Goal: Task Accomplishment & Management: Use online tool/utility

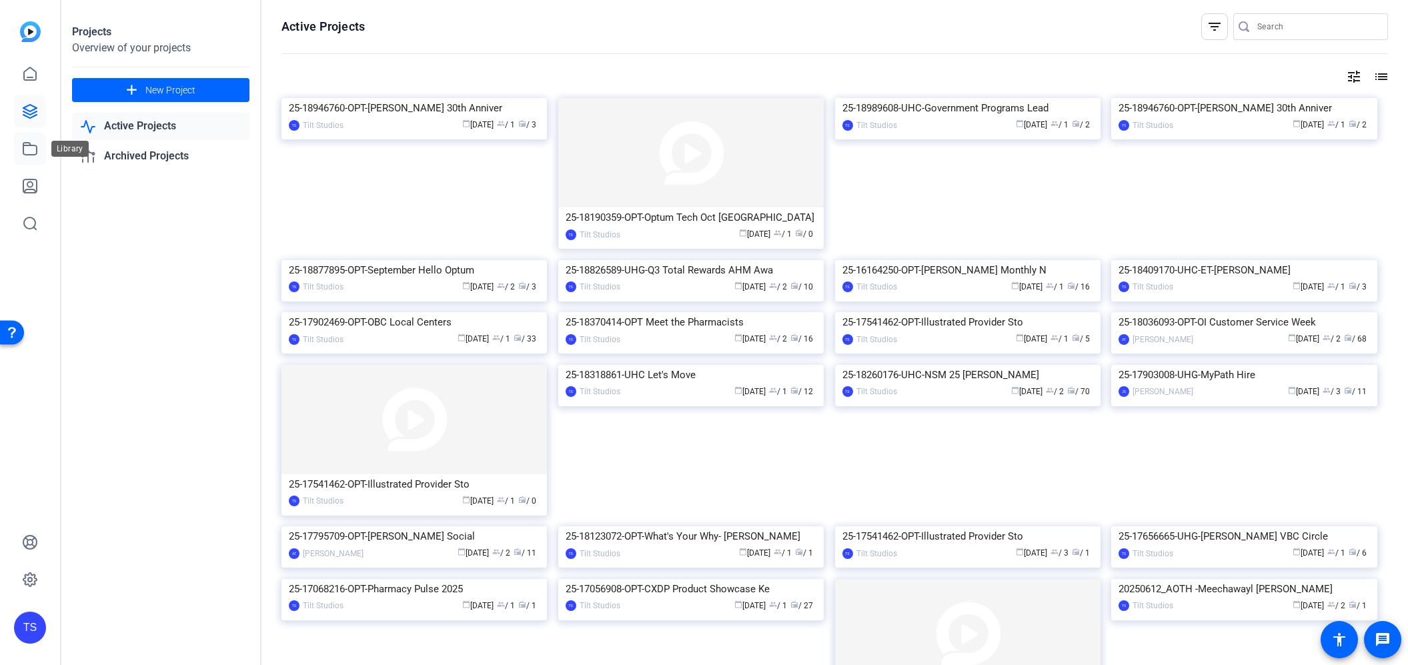
click at [31, 144] on icon at bounding box center [30, 149] width 16 height 16
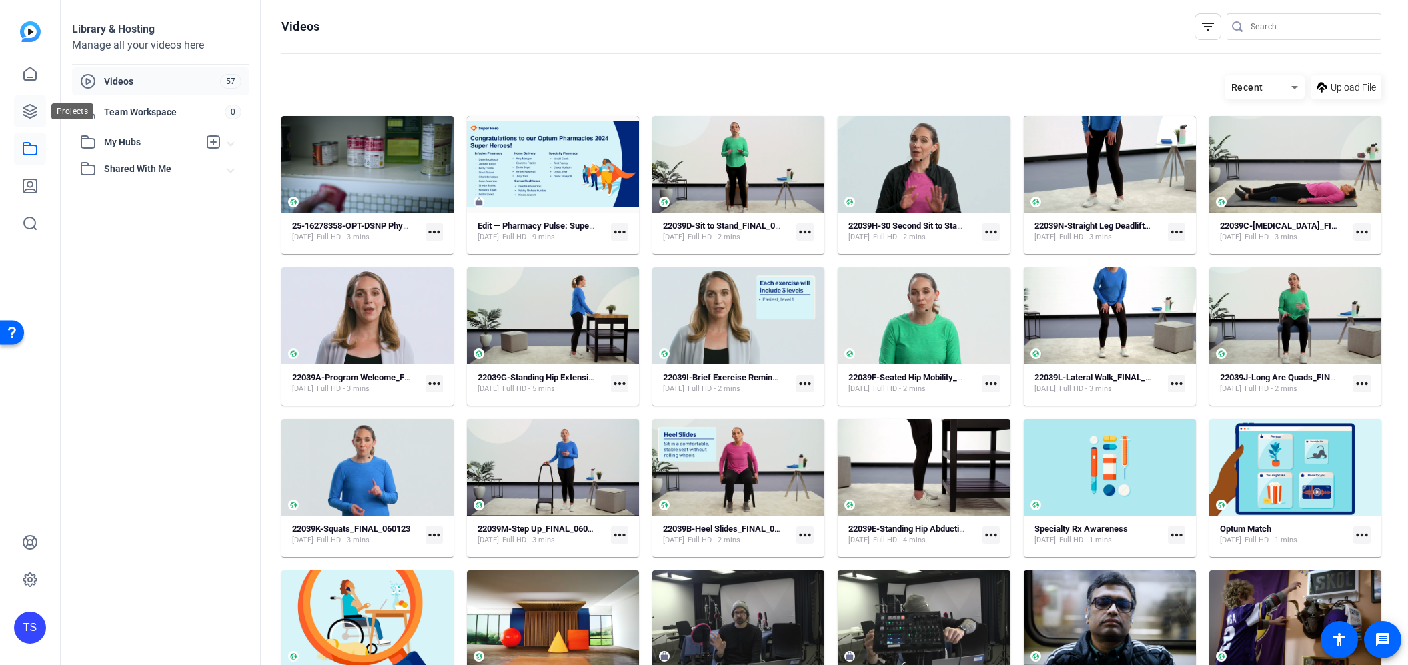
click at [25, 112] on icon at bounding box center [29, 111] width 13 height 13
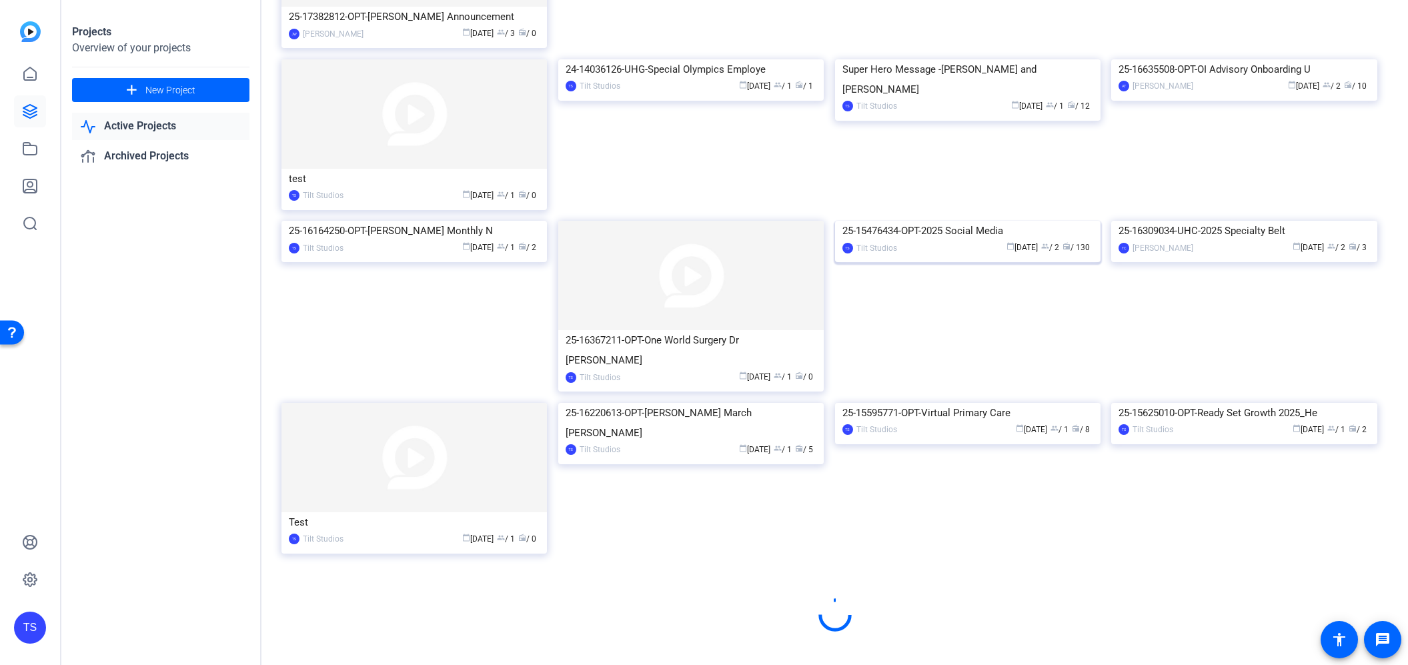
scroll to position [1436, 0]
click at [985, 221] on img at bounding box center [968, 221] width 266 height 0
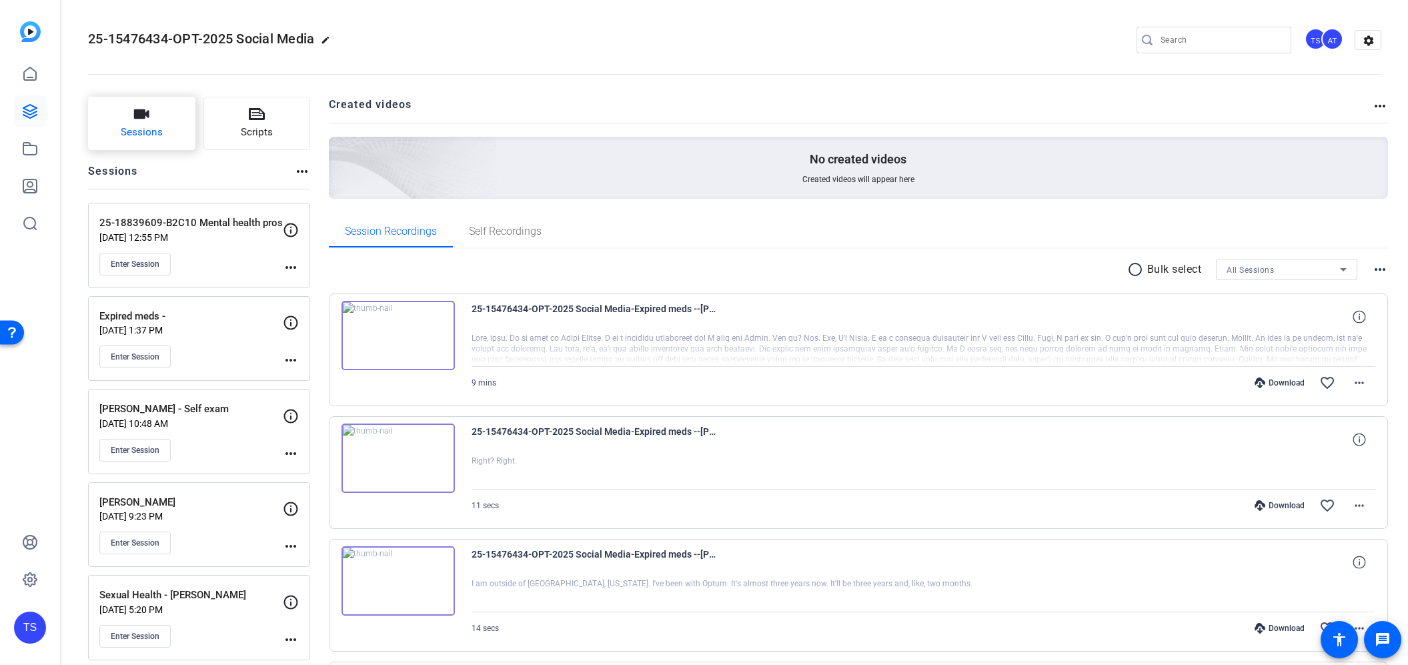
click at [148, 113] on icon "button" at bounding box center [141, 113] width 15 height 9
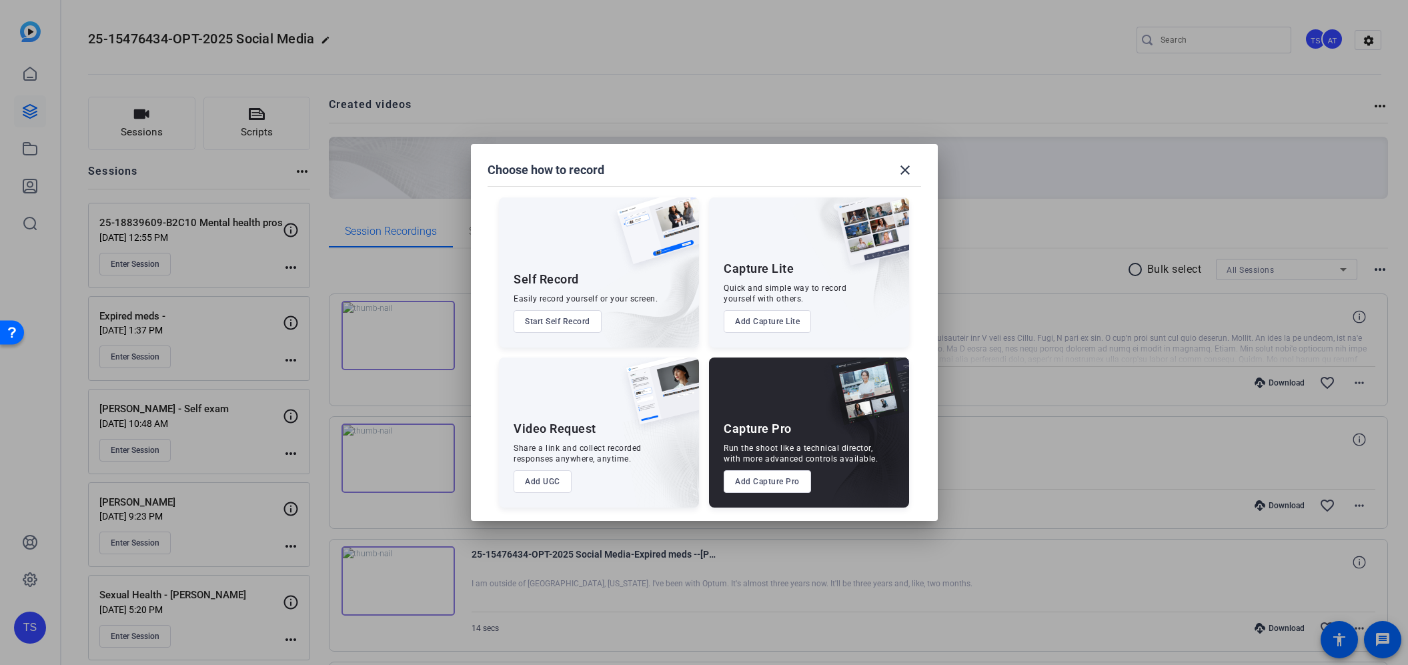
click at [764, 486] on button "Add Capture Pro" at bounding box center [767, 481] width 87 height 23
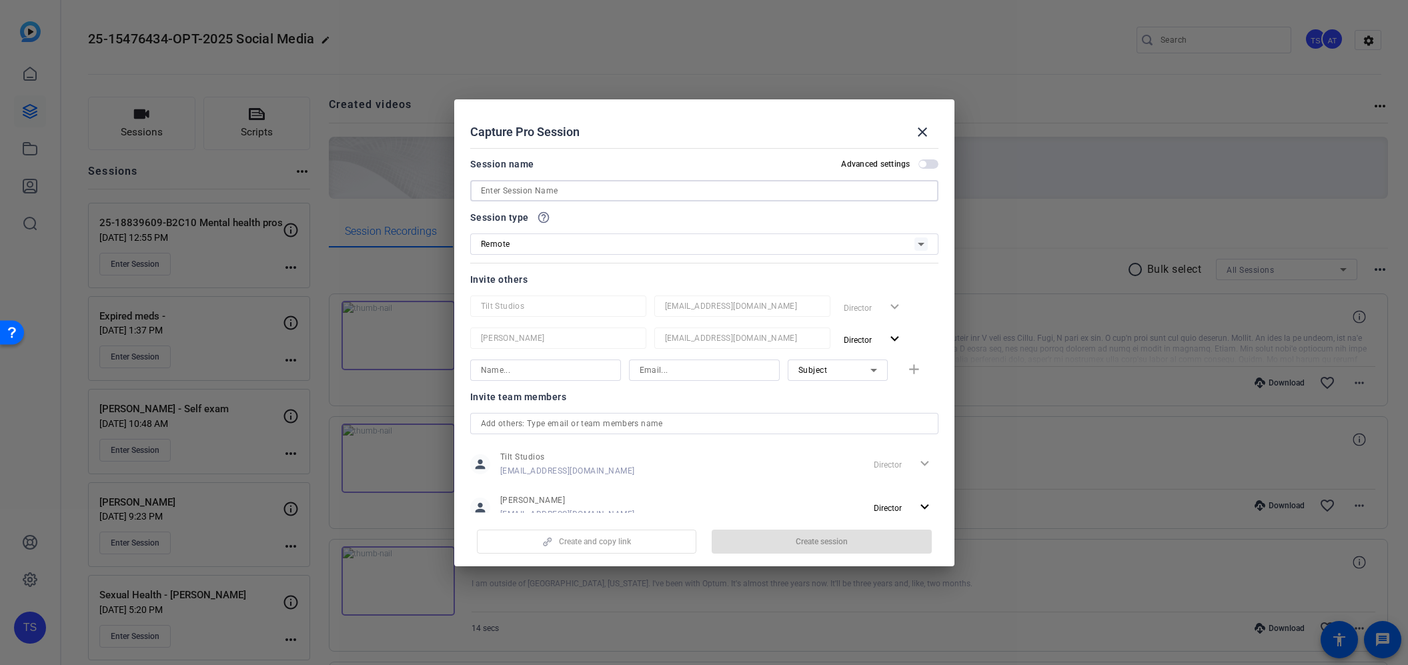
click at [595, 189] on input at bounding box center [704, 191] width 447 height 16
paste input "25-18839609-B2C10 Tips to raise healthy children"
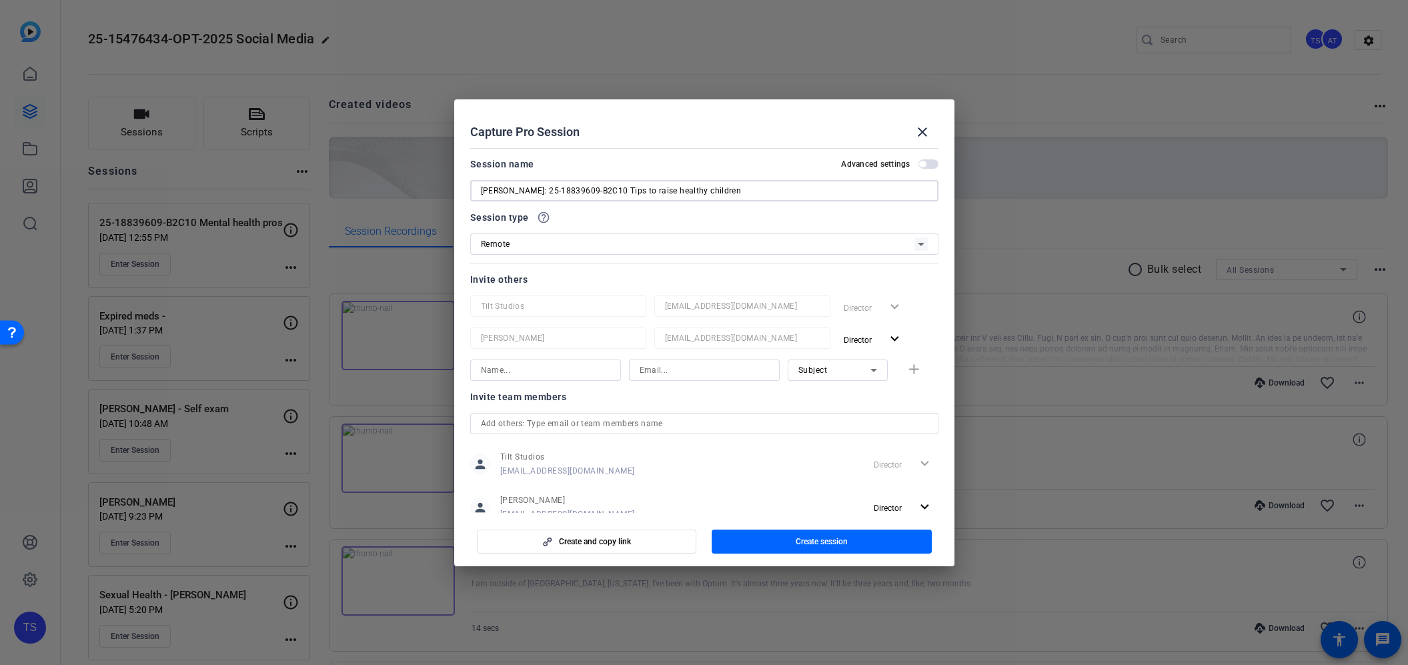
scroll to position [39, 0]
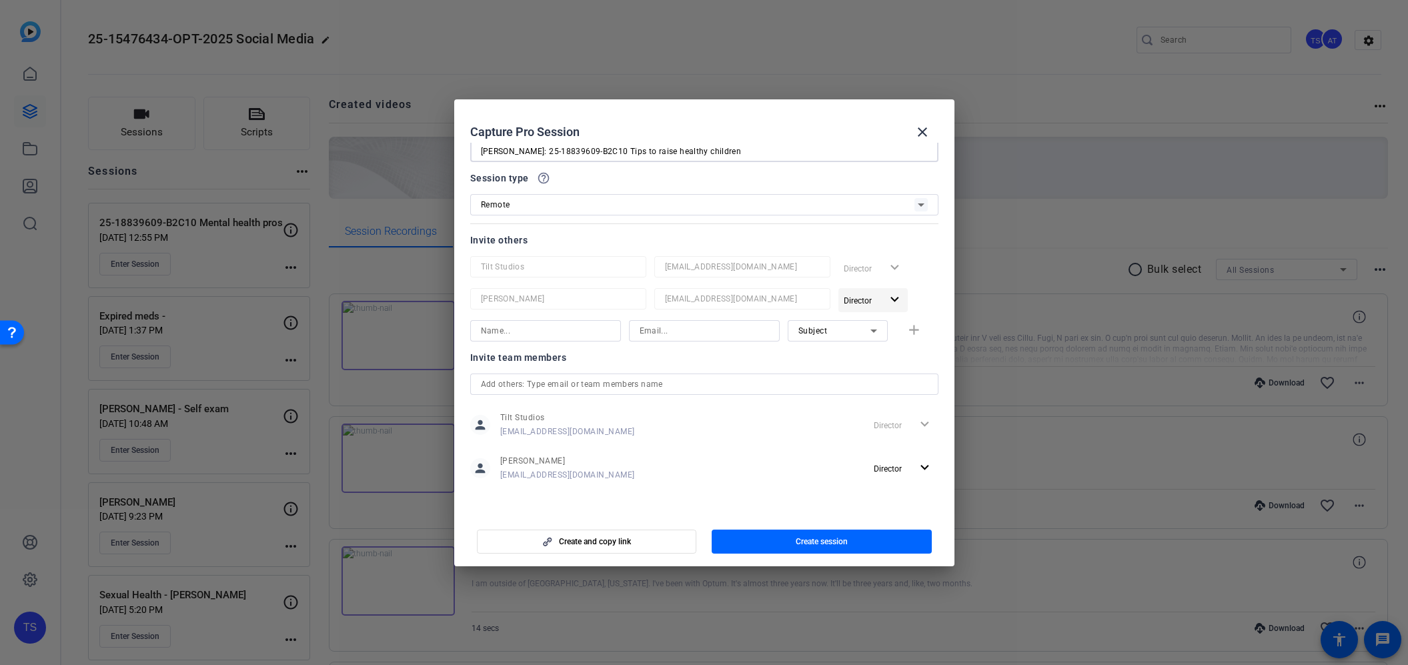
type input "[PERSON_NAME]: 25-18839609-B2C10 Tips to raise healthy children"
click at [892, 303] on mat-icon "expand_more" at bounding box center [895, 300] width 17 height 17
click at [879, 352] on span "Remove User" at bounding box center [873, 350] width 49 height 9
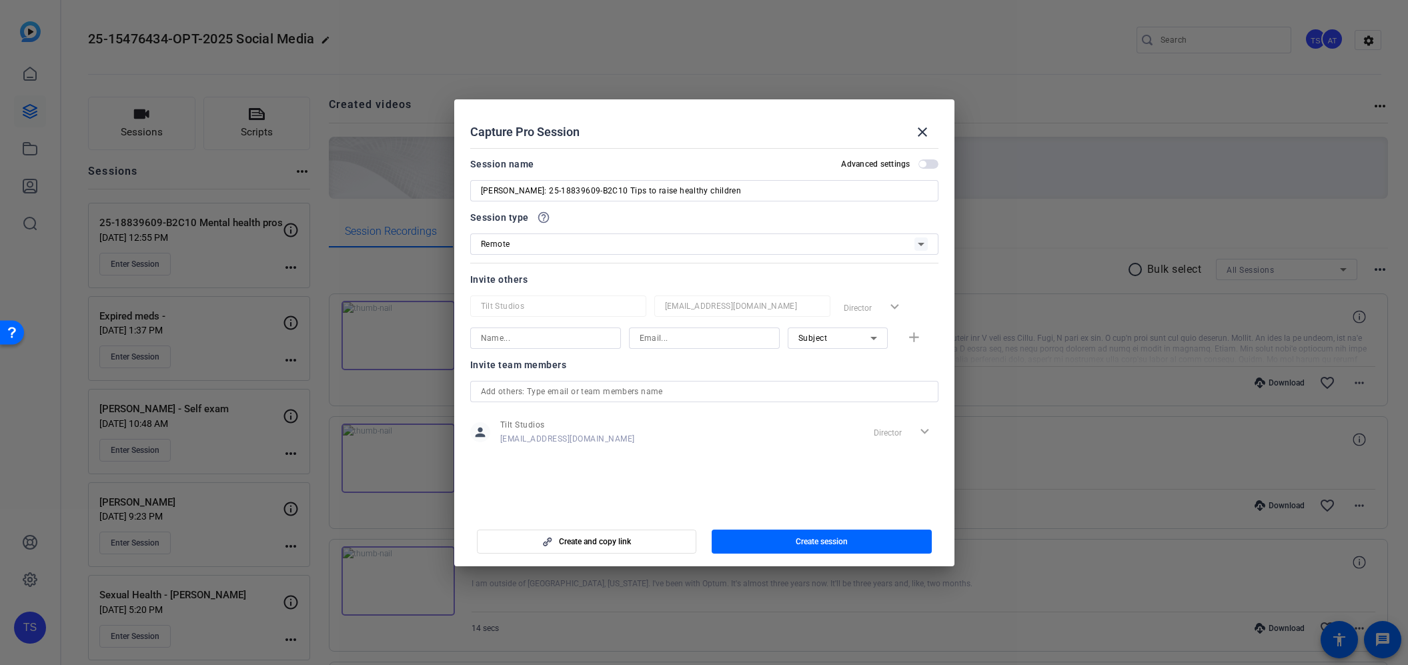
click at [820, 541] on span "Create session" at bounding box center [822, 541] width 52 height 11
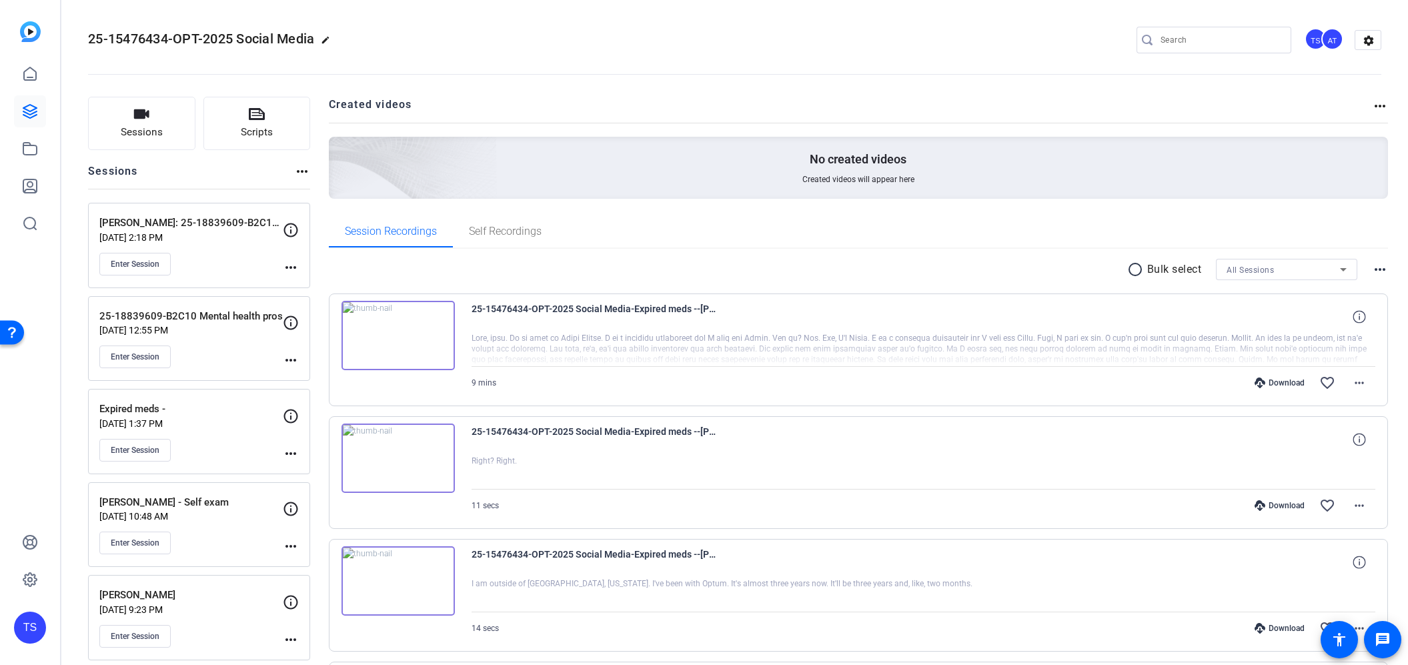
click at [288, 267] on mat-icon "more_horiz" at bounding box center [291, 268] width 16 height 16
click at [309, 288] on span "Edit Session" at bounding box center [324, 287] width 61 height 16
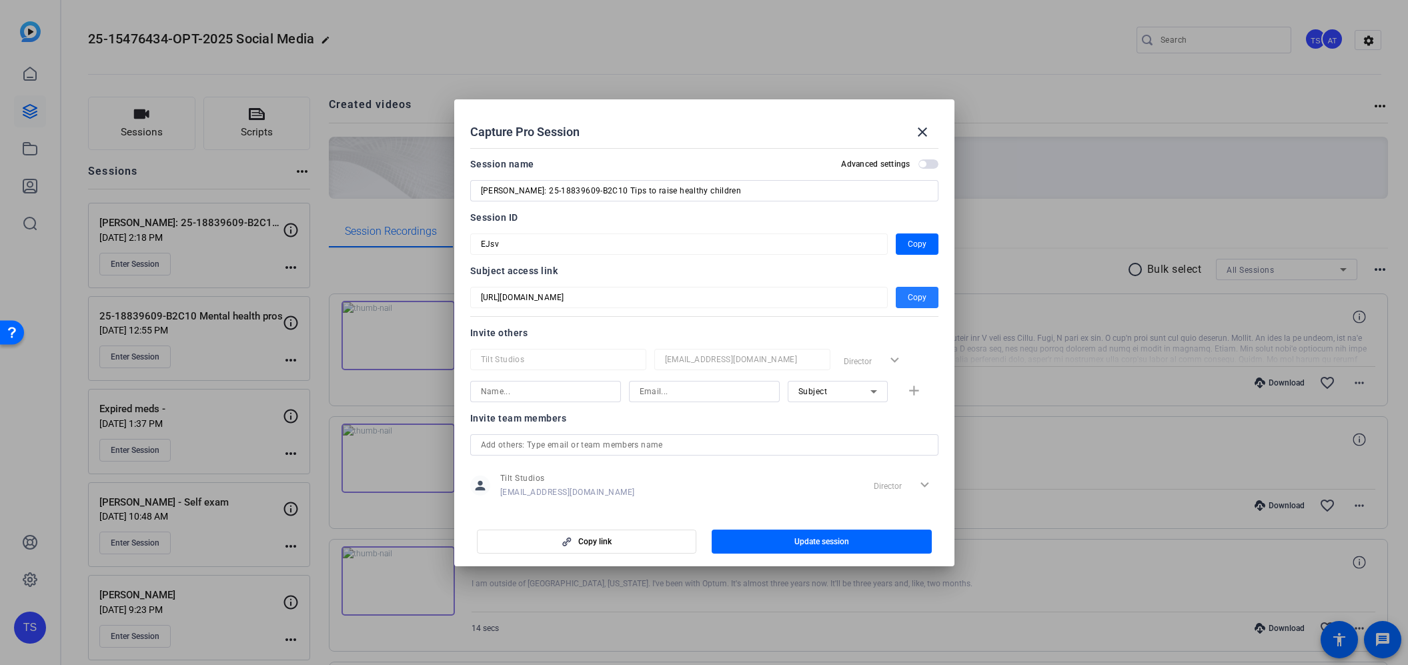
click at [919, 300] on span "Copy" at bounding box center [917, 298] width 19 height 16
click at [916, 246] on span "Copy" at bounding box center [917, 244] width 19 height 16
